Goal: Task Accomplishment & Management: Manage account settings

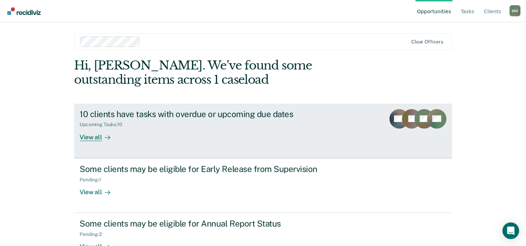
click at [143, 120] on div "Upcoming Tasks : 10" at bounding box center [202, 123] width 244 height 9
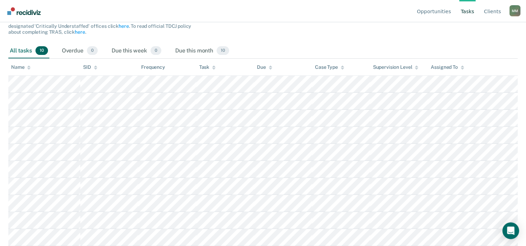
scroll to position [108, 0]
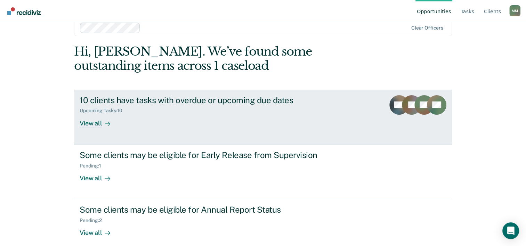
scroll to position [21, 0]
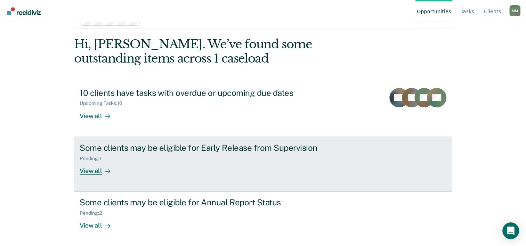
click at [118, 156] on div "Pending : 1" at bounding box center [202, 157] width 244 height 9
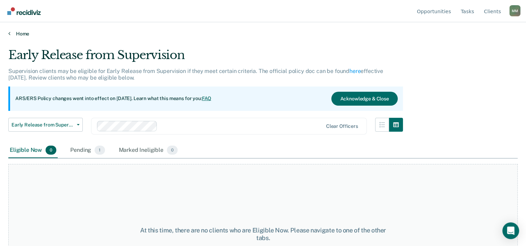
click at [14, 34] on link "Home" at bounding box center [263, 34] width 510 height 6
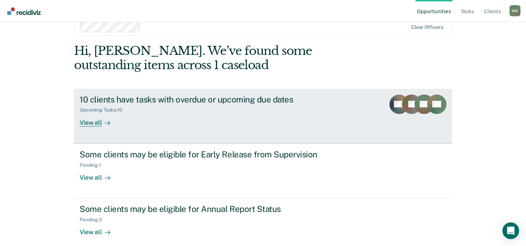
scroll to position [21, 0]
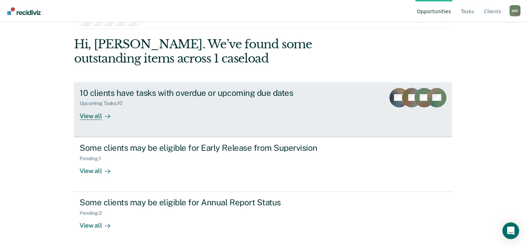
click at [124, 112] on div "10 clients have tasks with overdue or upcoming due dates Upcoming Tasks : 10 Vi…" at bounding box center [210, 104] width 261 height 32
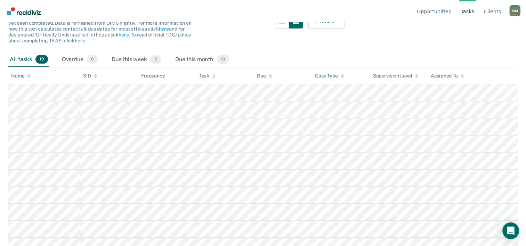
scroll to position [38, 0]
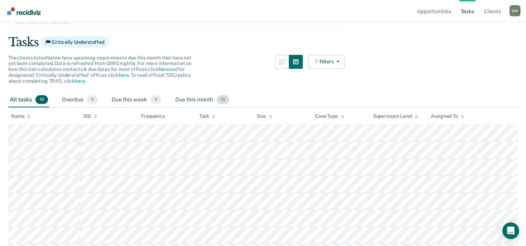
click at [220, 96] on span "10" at bounding box center [223, 99] width 13 height 9
click at [47, 98] on span "10" at bounding box center [41, 99] width 13 height 9
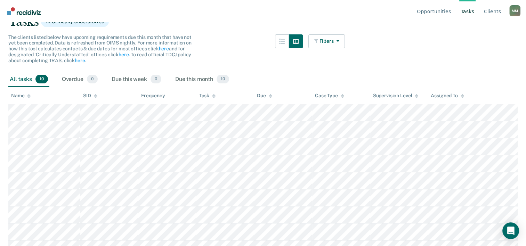
scroll to position [0, 0]
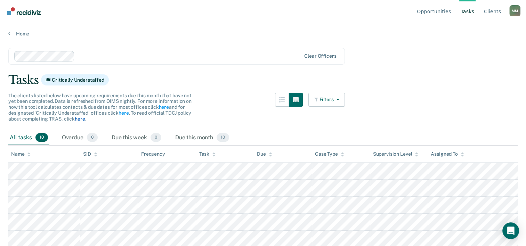
click at [78, 117] on link "here" at bounding box center [80, 119] width 10 height 6
